Goal: Task Accomplishment & Management: Use online tool/utility

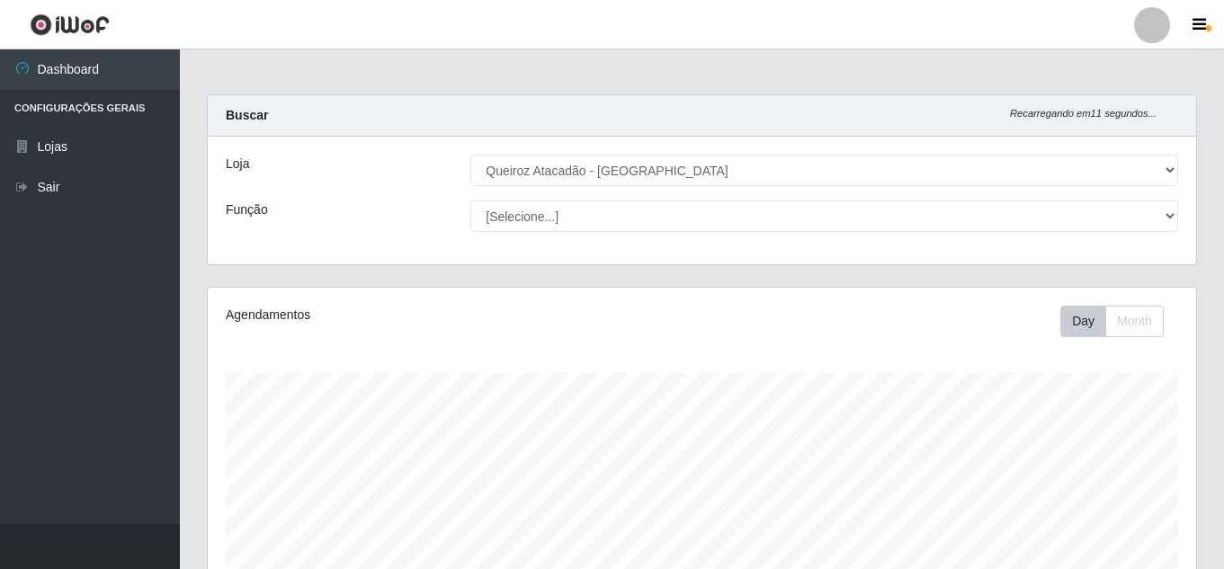
select select "462"
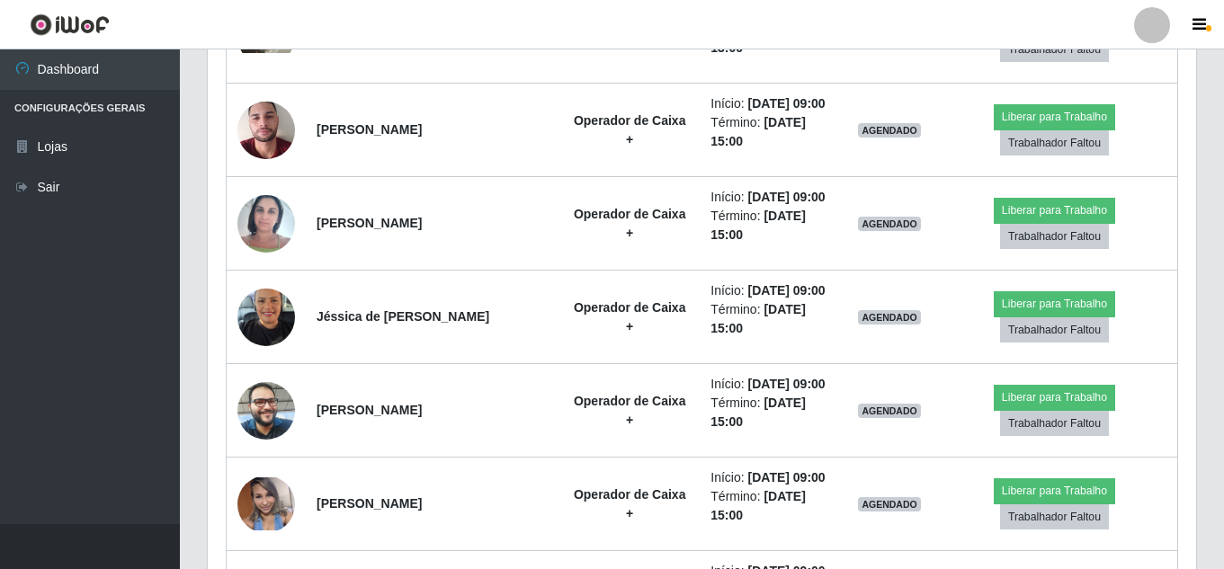
scroll to position [373, 988]
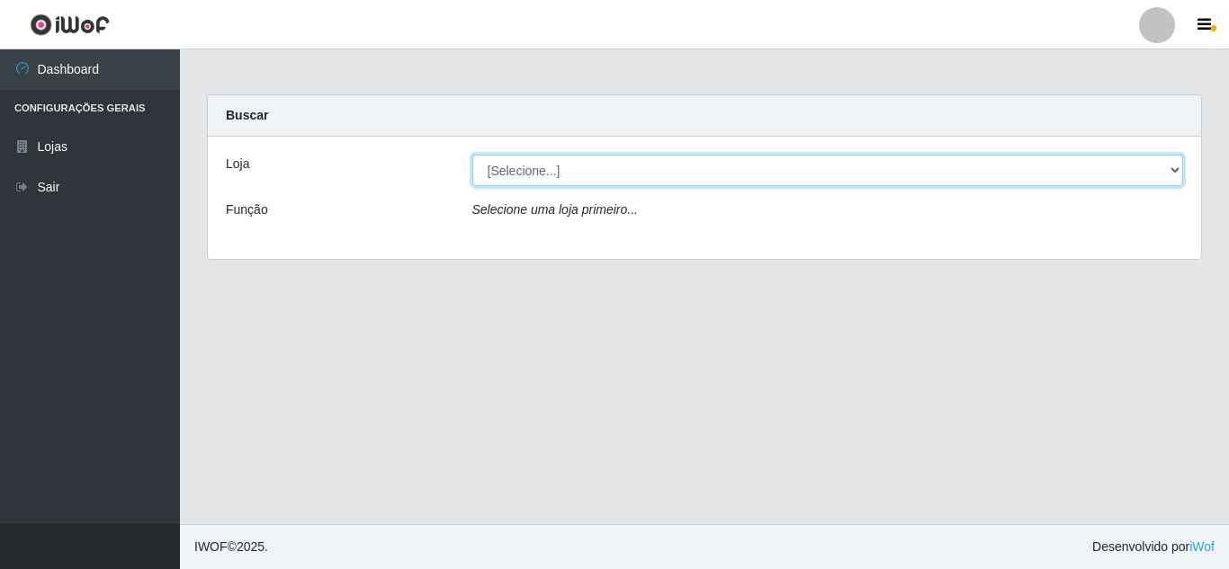
click at [579, 173] on select "[Selecione...] Queiroz [GEOGRAPHIC_DATA] - [GEOGRAPHIC_DATA]" at bounding box center [827, 170] width 711 height 31
select select "462"
click at [472, 155] on select "[Selecione...] Queiroz [GEOGRAPHIC_DATA] - [GEOGRAPHIC_DATA]" at bounding box center [827, 170] width 711 height 31
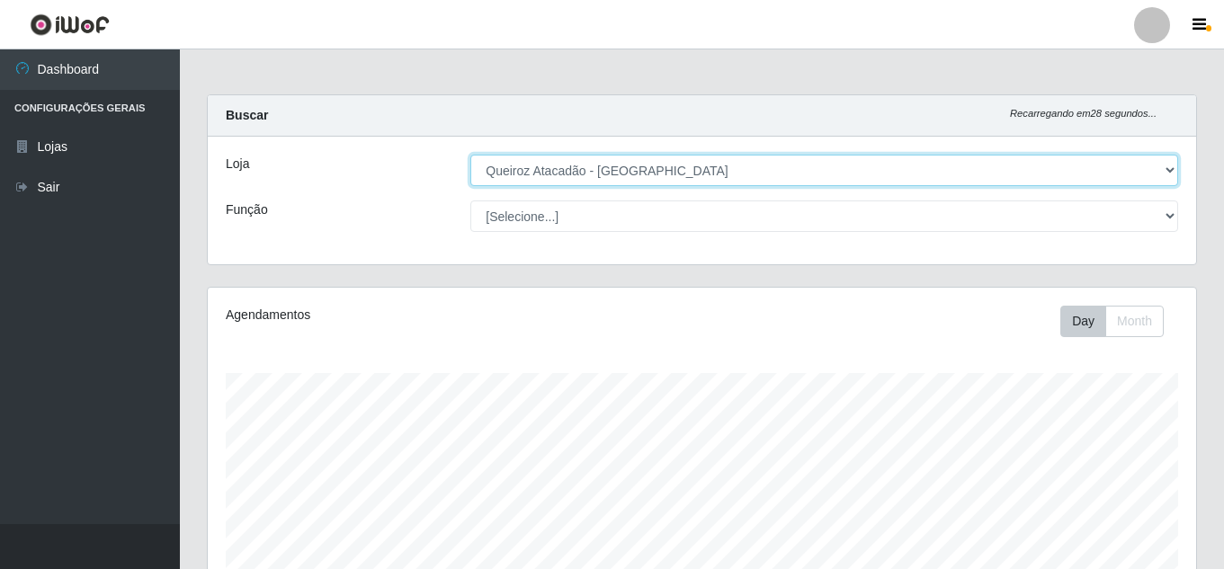
scroll to position [373, 988]
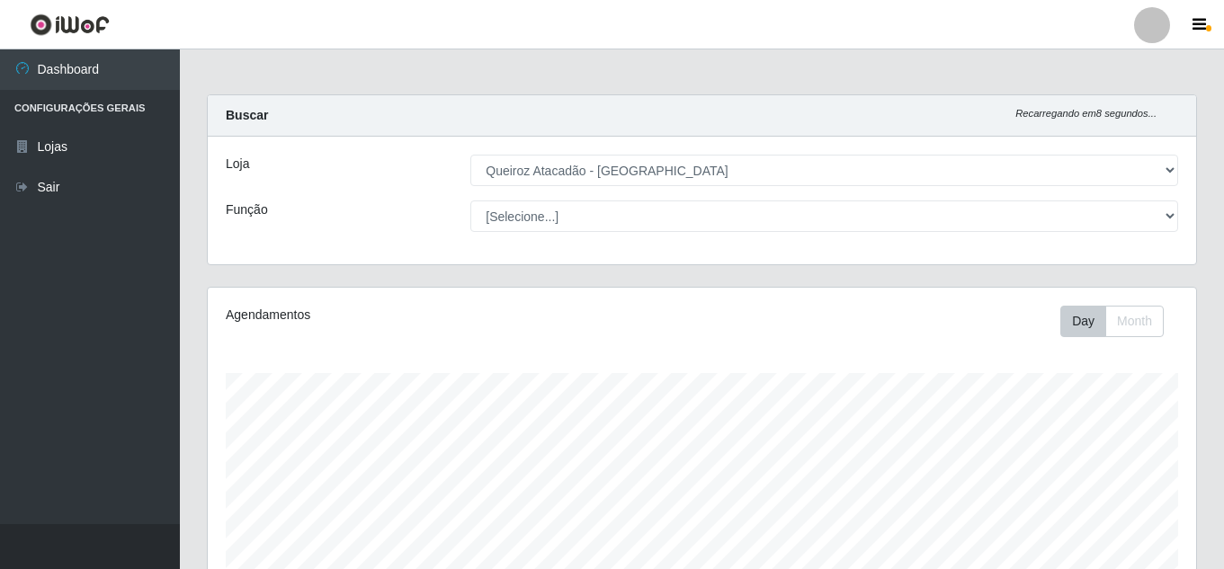
drag, startPoint x: 230, startPoint y: 148, endPoint x: 739, endPoint y: 344, distance: 545.5
click at [739, 344] on div "Agendamentos Day Month" at bounding box center [702, 474] width 988 height 373
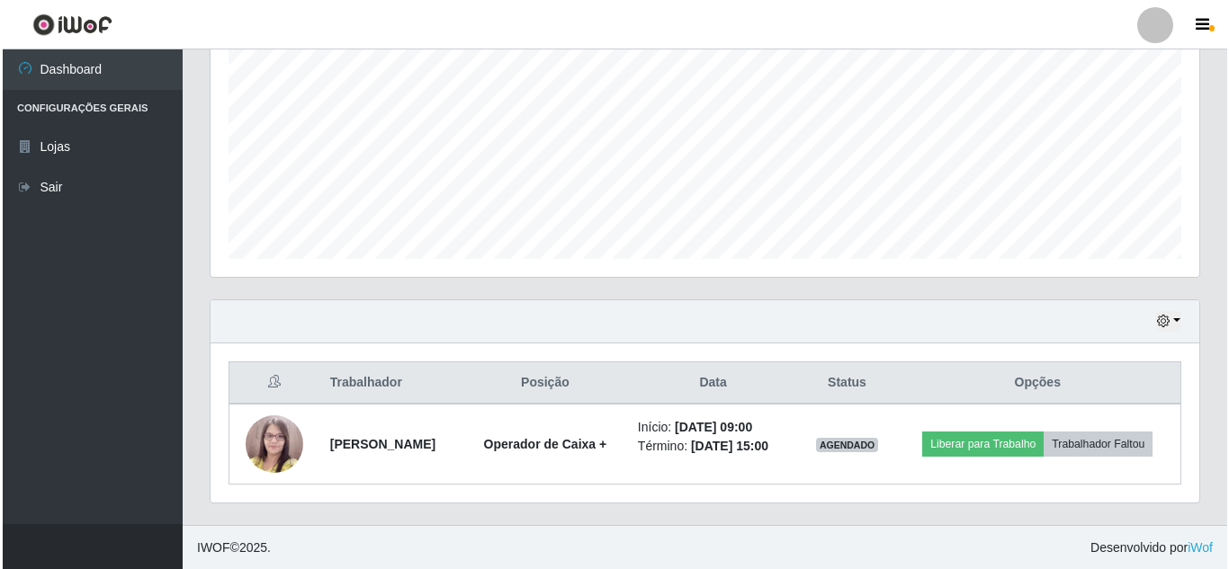
scroll to position [385, 0]
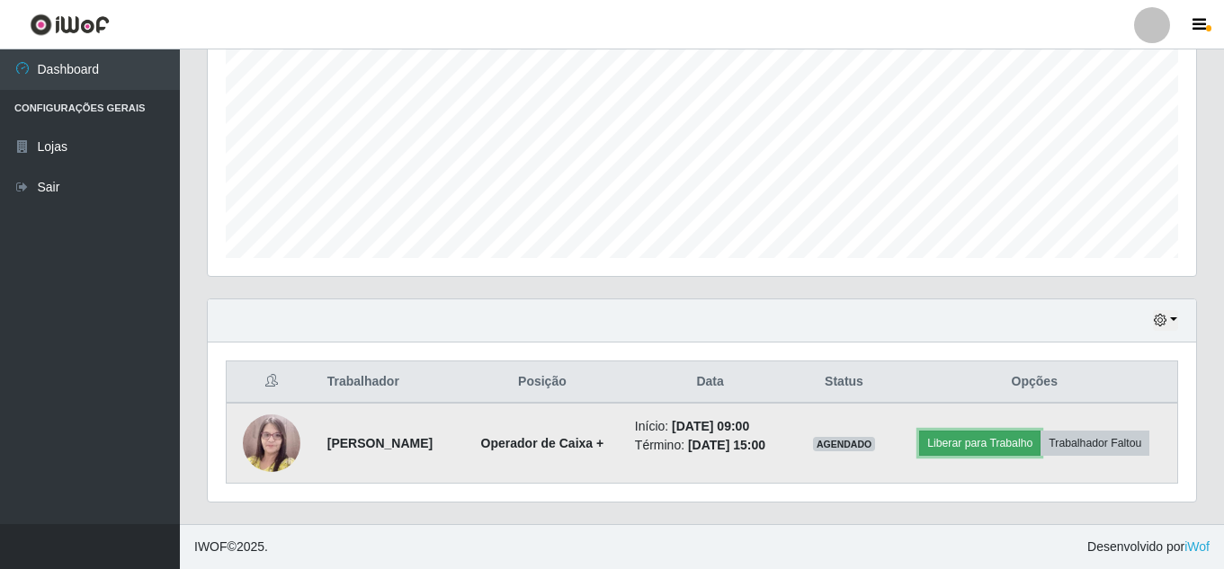
click at [971, 447] on button "Liberar para Trabalho" at bounding box center [979, 443] width 121 height 25
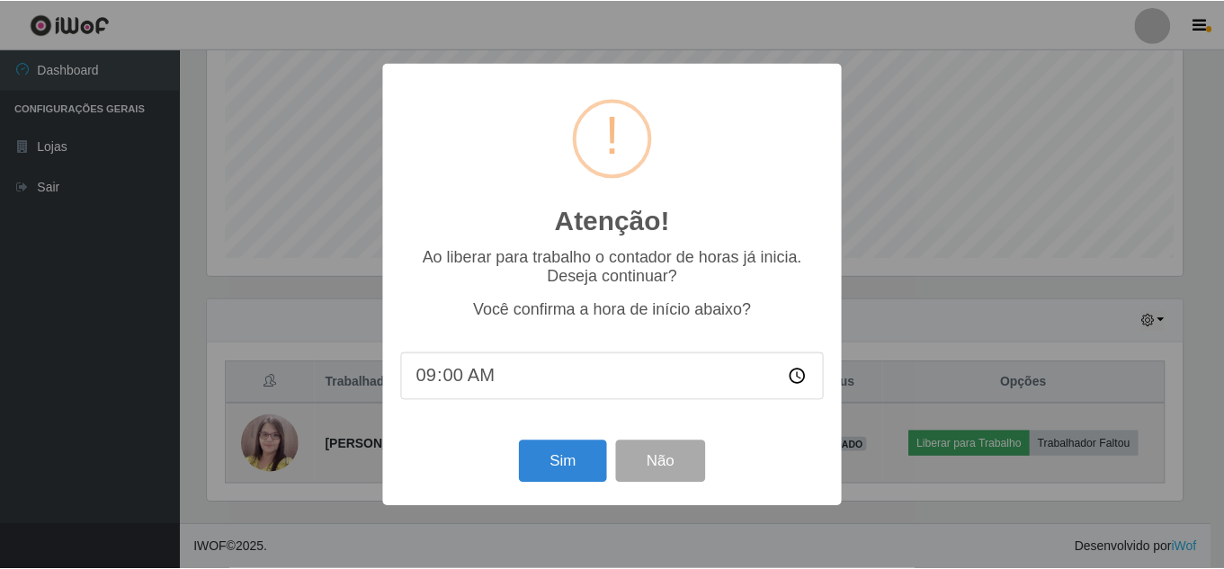
scroll to position [373, 979]
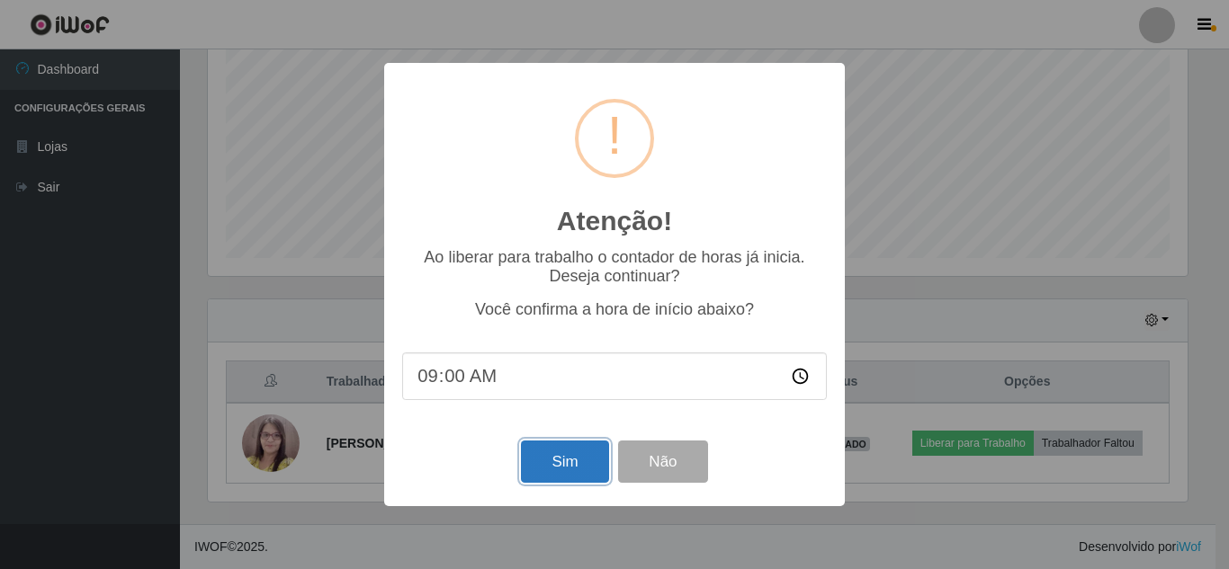
click at [541, 461] on button "Sim" at bounding box center [564, 462] width 87 height 42
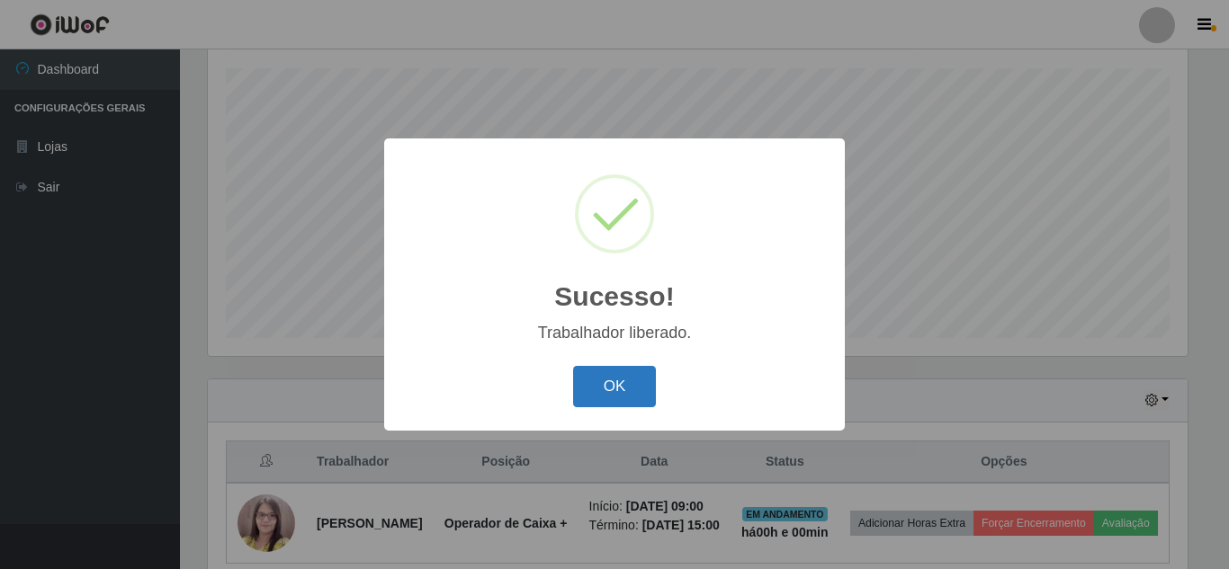
click at [621, 396] on button "OK" at bounding box center [615, 387] width 84 height 42
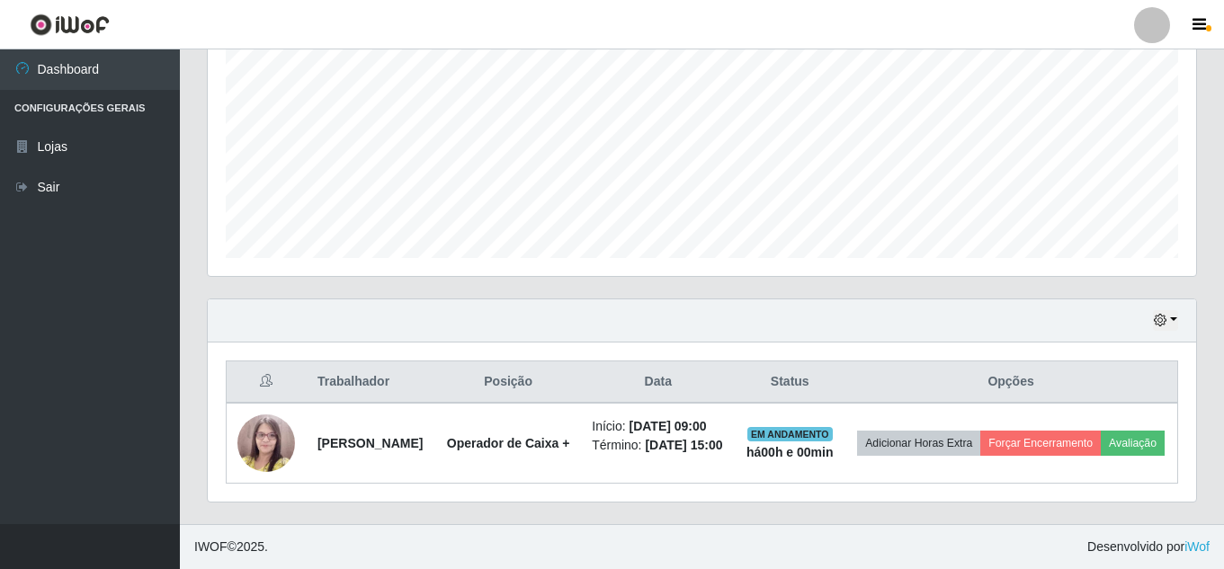
scroll to position [417, 0]
